Goal: Transaction & Acquisition: Purchase product/service

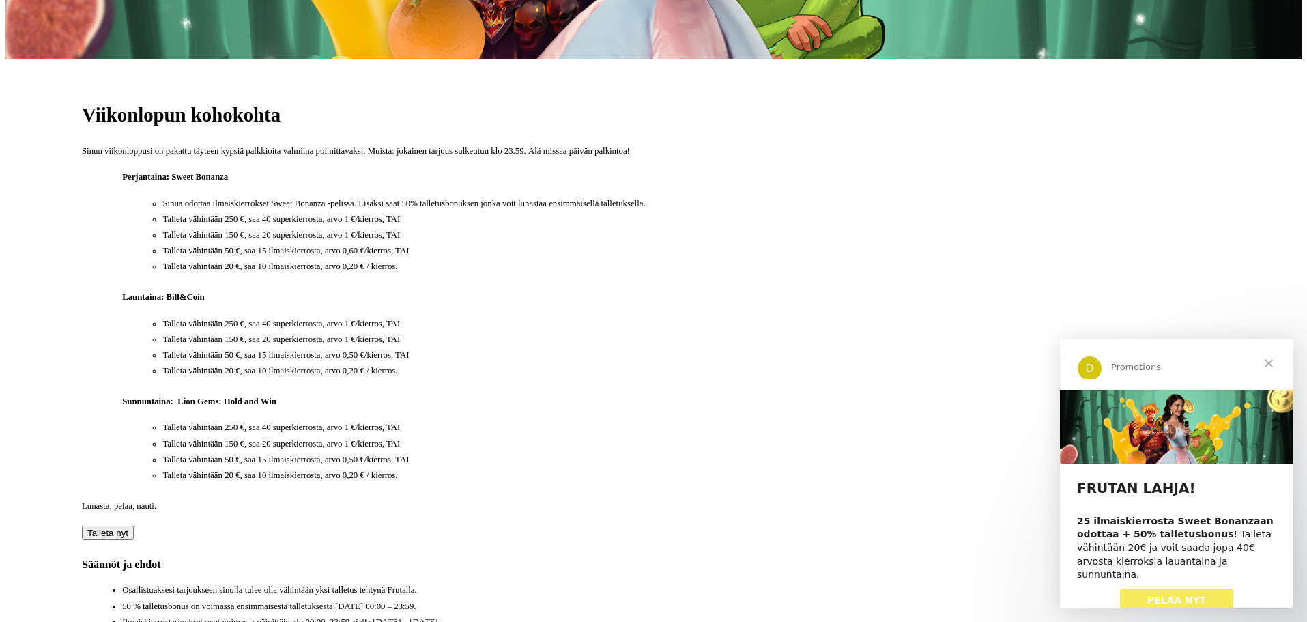
scroll to position [751, 0]
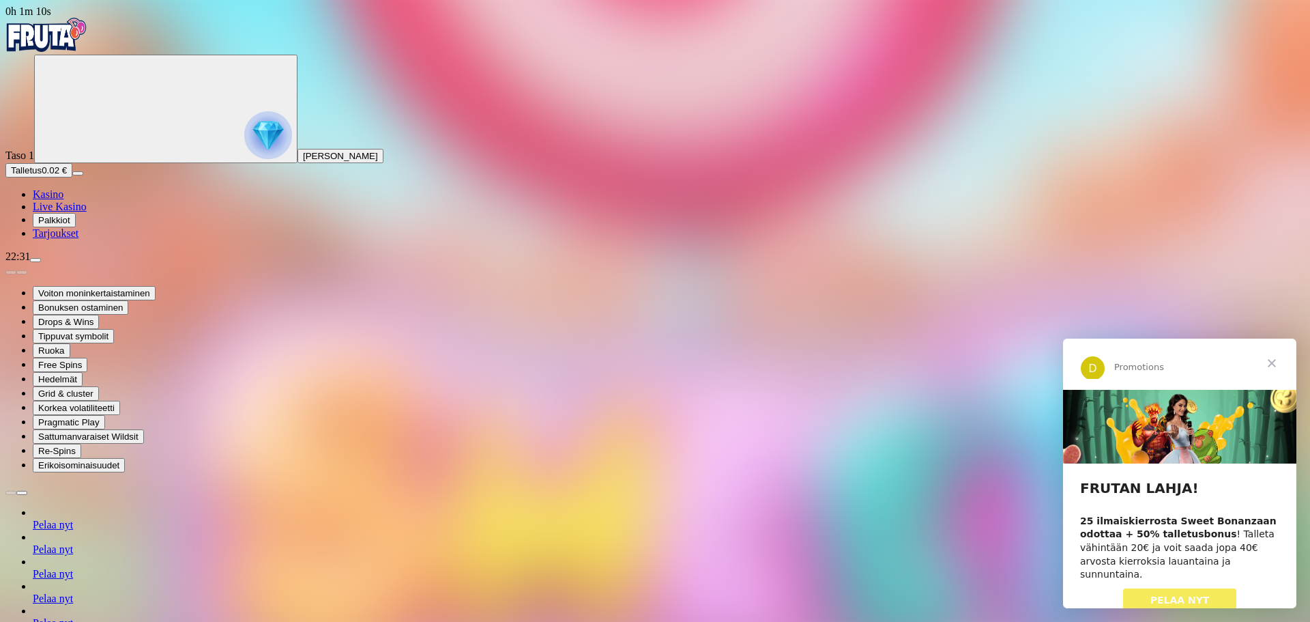
click at [1156, 588] on link "PELAA NYT" at bounding box center [1180, 600] width 114 height 25
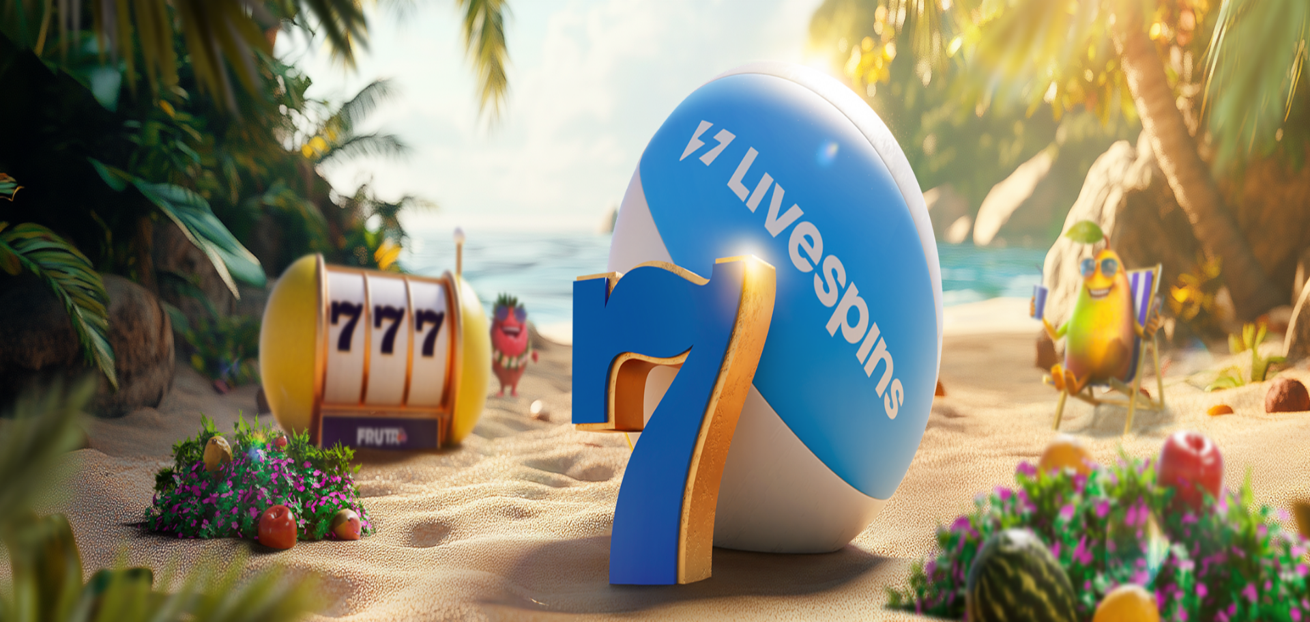
click at [64, 225] on span "Palkkiot" at bounding box center [54, 220] width 32 height 10
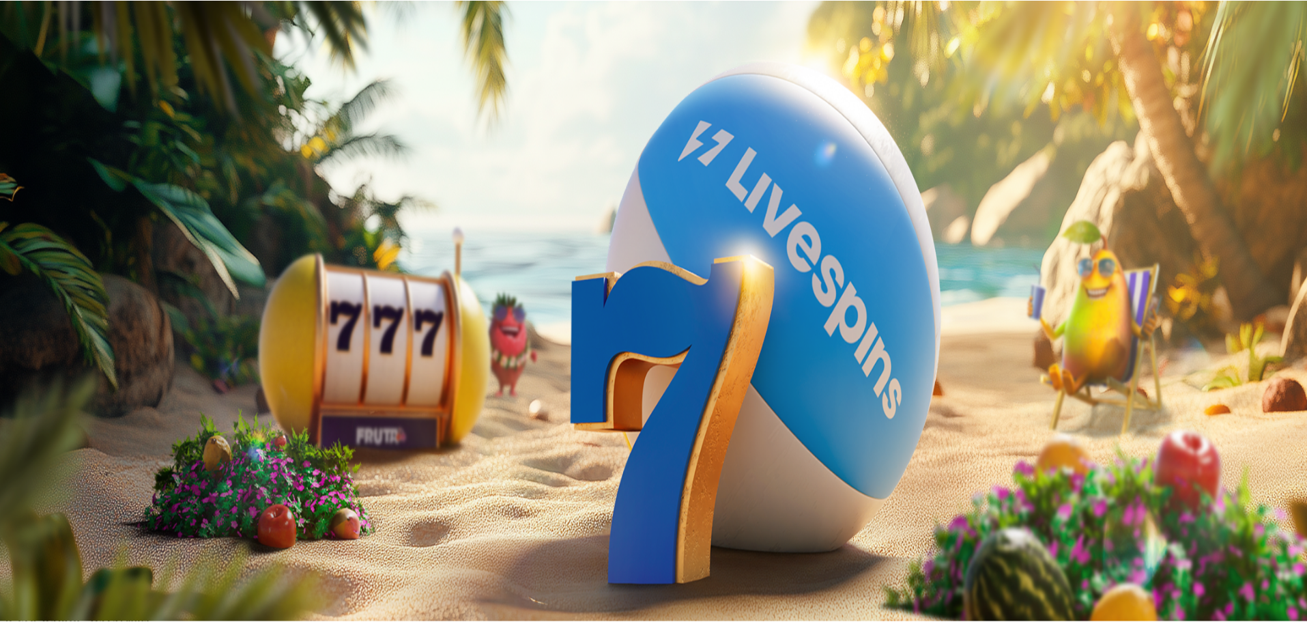
scroll to position [91, 0]
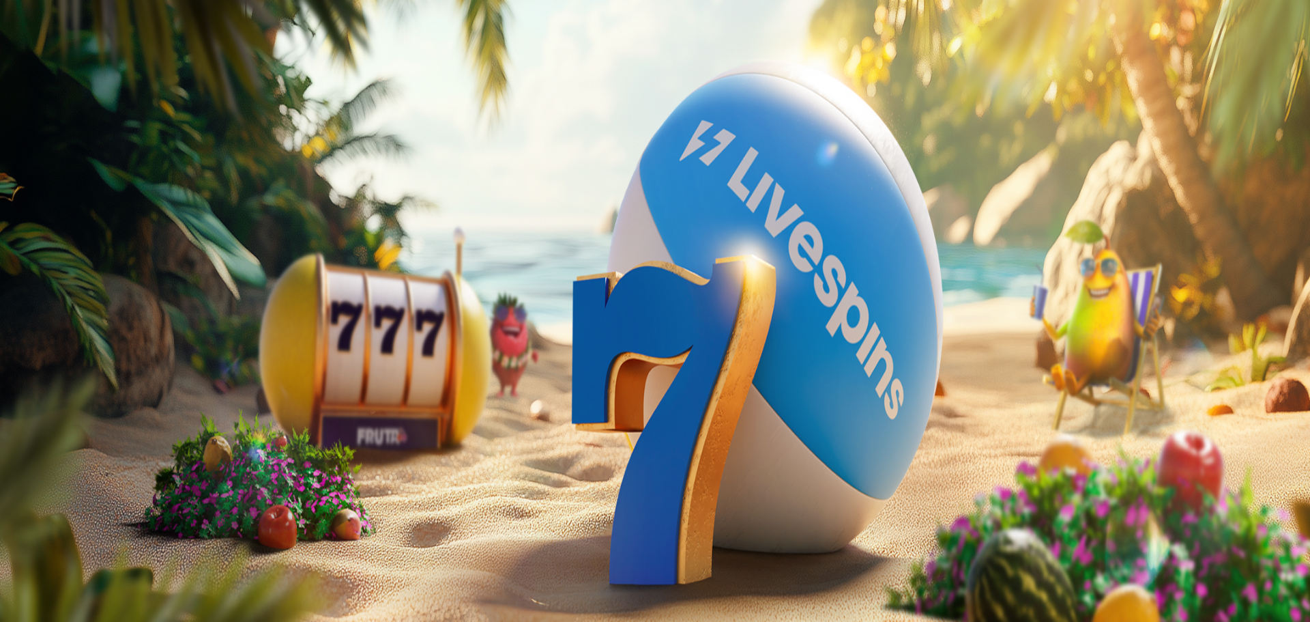
click at [102, 582] on input "Search" at bounding box center [53, 589] width 97 height 14
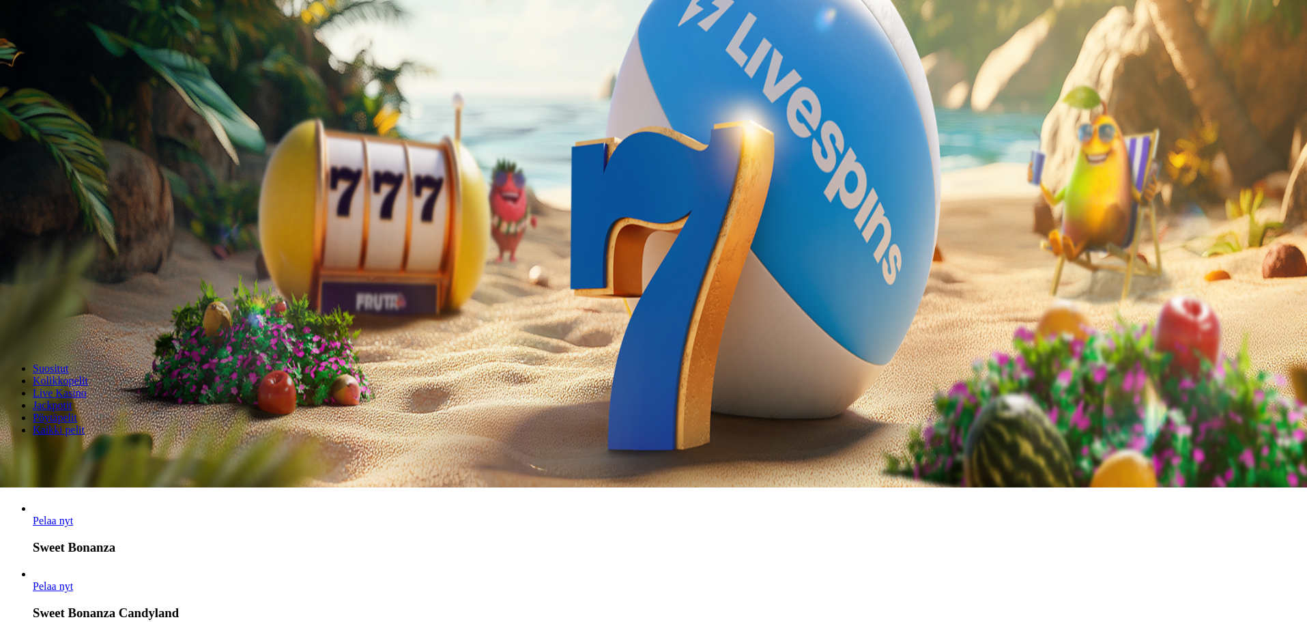
scroll to position [136, 0]
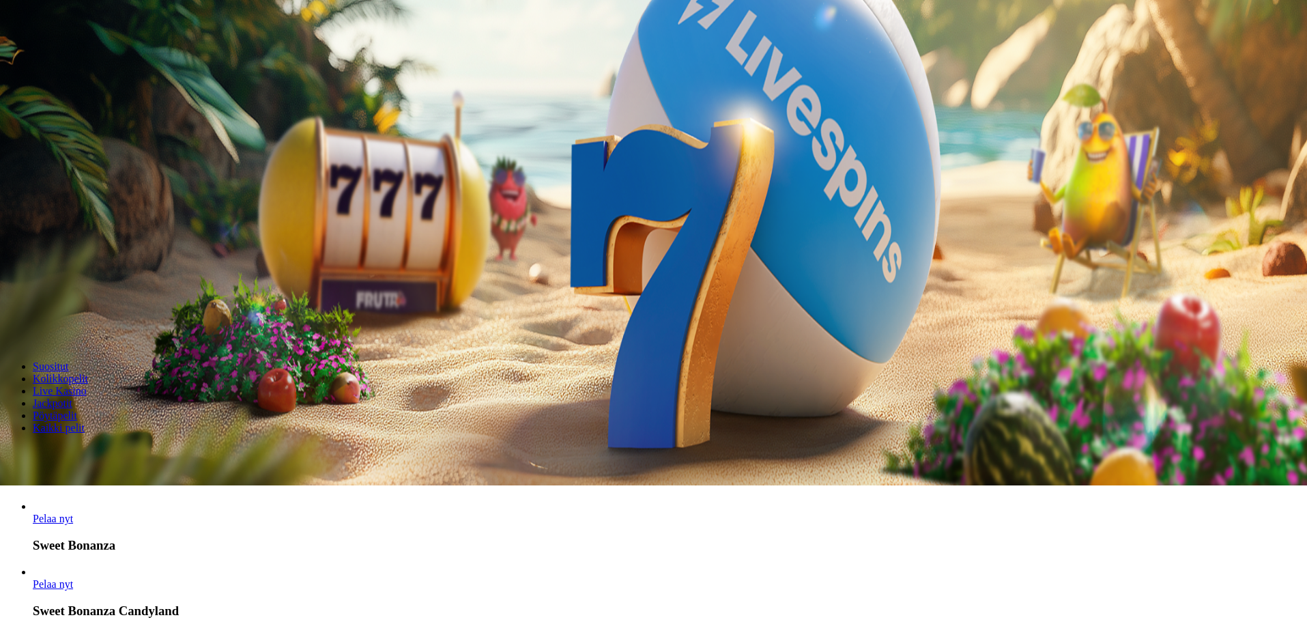
type input "****"
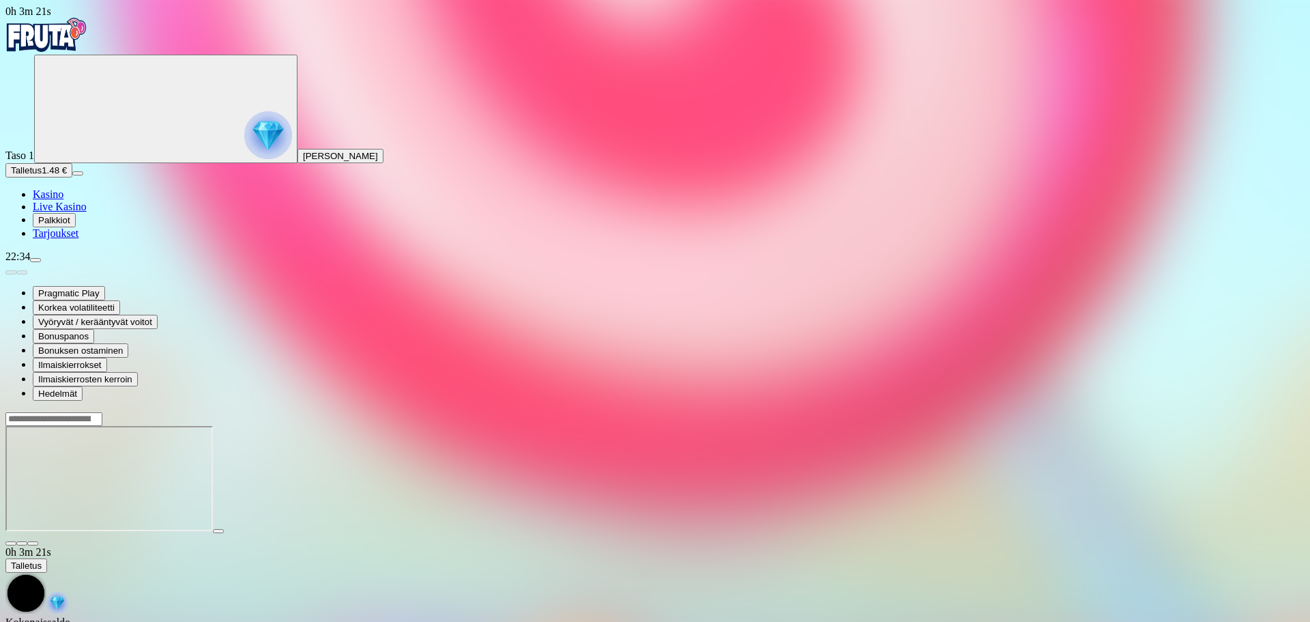
click at [132, 384] on span "Ilmaiskierrosten kerroin" at bounding box center [85, 379] width 94 height 10
